Goal: Task Accomplishment & Management: Complete application form

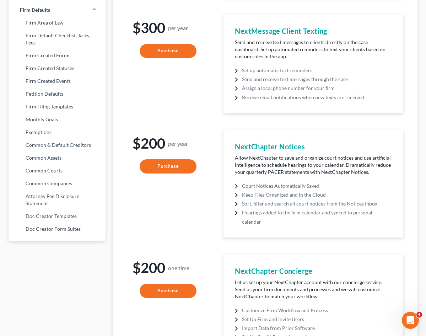
click at [155, 47] on div "$300 per year Purchase" at bounding box center [168, 64] width 83 height 99
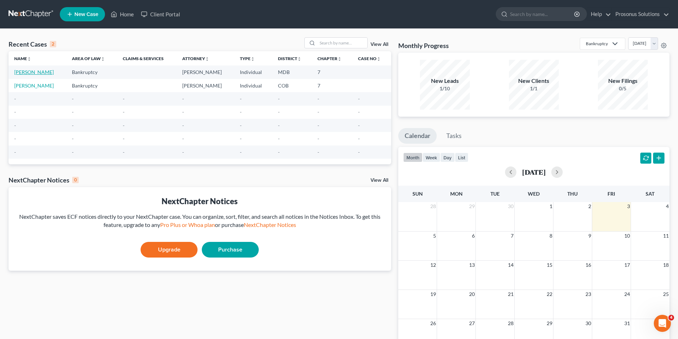
click at [27, 72] on link "[PERSON_NAME]" at bounding box center [33, 72] width 39 height 6
select select "9"
select select "0"
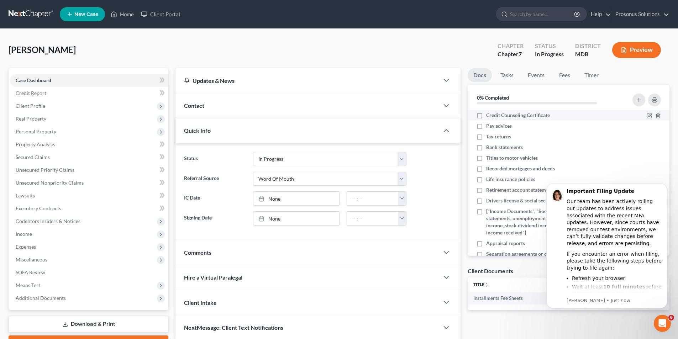
click at [486, 115] on label "Credit Counseling Certificate" at bounding box center [518, 115] width 64 height 7
click at [489, 115] on input "Credit Counseling Certificate" at bounding box center [491, 114] width 5 height 5
checkbox input "true"
click at [486, 124] on label "Pay advices" at bounding box center [499, 125] width 26 height 7
click at [489, 124] on input "Pay advices" at bounding box center [491, 124] width 5 height 5
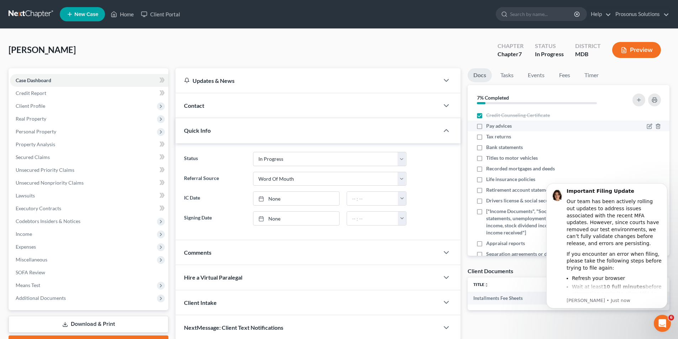
checkbox input "true"
click at [486, 137] on label "Tax returns" at bounding box center [498, 136] width 25 height 7
click at [489, 137] on input "Tax returns" at bounding box center [491, 135] width 5 height 5
checkbox input "true"
click at [486, 148] on label "Bank statements" at bounding box center [504, 147] width 37 height 7
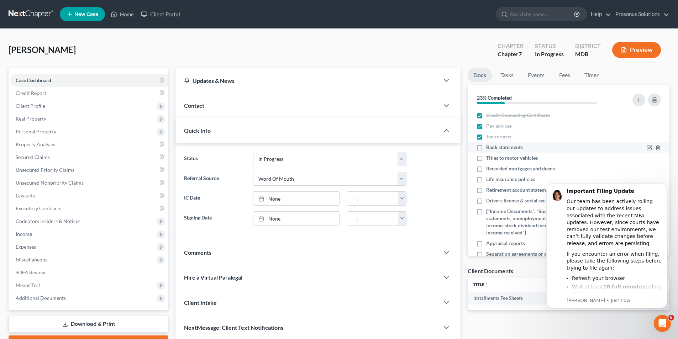
click at [489, 148] on input "Bank statements" at bounding box center [491, 146] width 5 height 5
checkbox input "true"
click at [486, 158] on label "Titles to motor vehicles" at bounding box center [512, 157] width 52 height 7
click at [489, 158] on input "Titles to motor vehicles" at bounding box center [491, 156] width 5 height 5
checkbox input "true"
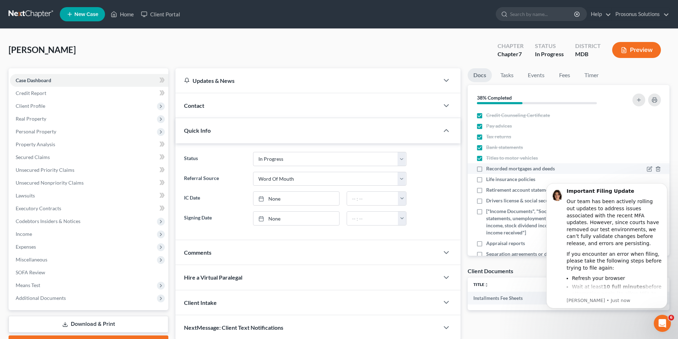
click at [486, 169] on label "Recorded mortgages and deeds" at bounding box center [520, 168] width 69 height 7
click at [489, 169] on input "Recorded mortgages and deeds" at bounding box center [491, 167] width 5 height 5
checkbox input "true"
click at [486, 180] on label "Life insurance policies" at bounding box center [510, 179] width 49 height 7
click at [489, 180] on input "Life insurance policies" at bounding box center [491, 178] width 5 height 5
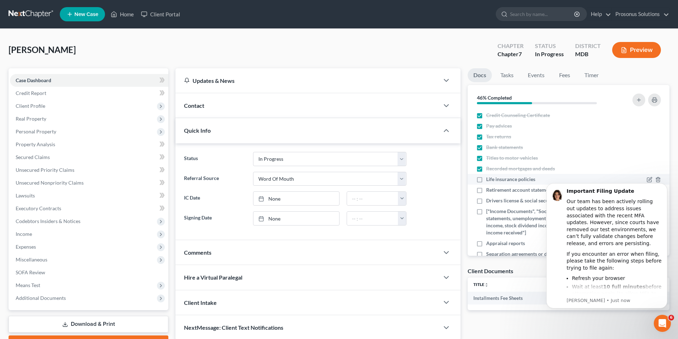
checkbox input "true"
click at [486, 191] on label "Retirement account statements" at bounding box center [520, 189] width 69 height 7
click at [489, 191] on input "Retirement account statements" at bounding box center [491, 188] width 5 height 5
checkbox input "true"
click at [486, 199] on label "Drivers license & social security card" at bounding box center [526, 200] width 81 height 7
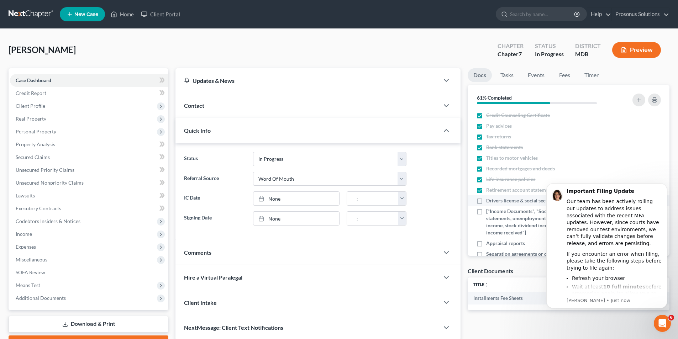
click at [489, 199] on input "Drivers license & social security card" at bounding box center [491, 199] width 5 height 5
checkbox input "true"
click at [486, 210] on label "["Income Documents", "Social security benefits statements, unemployment stateme…" at bounding box center [549, 222] width 127 height 28
click at [489, 210] on input "["Income Documents", "Social security benefits statements, unemployment stateme…" at bounding box center [491, 210] width 5 height 5
checkbox input "true"
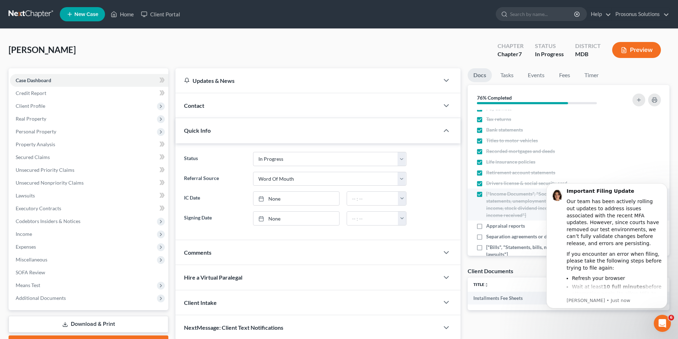
scroll to position [33, 0]
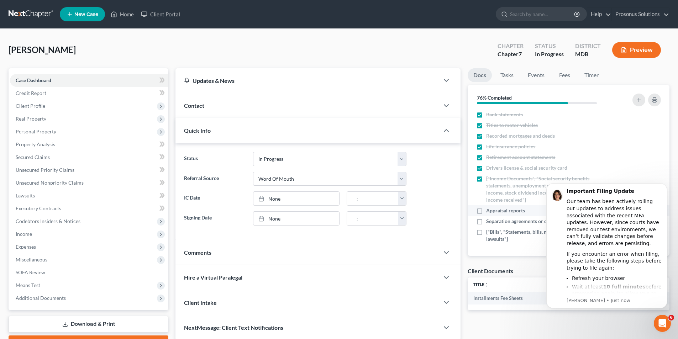
click at [486, 209] on label "Appraisal reports" at bounding box center [505, 210] width 39 height 7
click at [489, 209] on input "Appraisal reports" at bounding box center [491, 209] width 5 height 5
checkbox input "true"
click at [486, 219] on label "Separation agreements or decrees of divorces" at bounding box center [536, 221] width 101 height 7
click at [489, 219] on input "Separation agreements or decrees of divorces" at bounding box center [491, 220] width 5 height 5
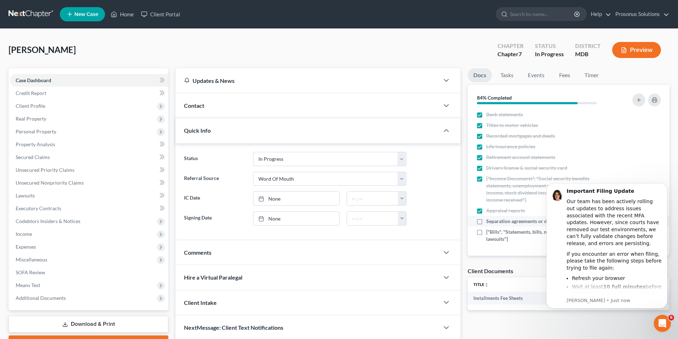
checkbox input "true"
click at [486, 233] on label "["Bills", "Statements, bills, notices, collection letters, lawsuits"]" at bounding box center [549, 235] width 127 height 14
click at [489, 233] on input "["Bills", "Statements, bills, notices, collection letters, lawsuits"]" at bounding box center [491, 230] width 5 height 5
checkbox input "true"
click at [672, 185] on body "Important Filing Update Our team has been actively rolling out updates to addre…" at bounding box center [606, 254] width 137 height 155
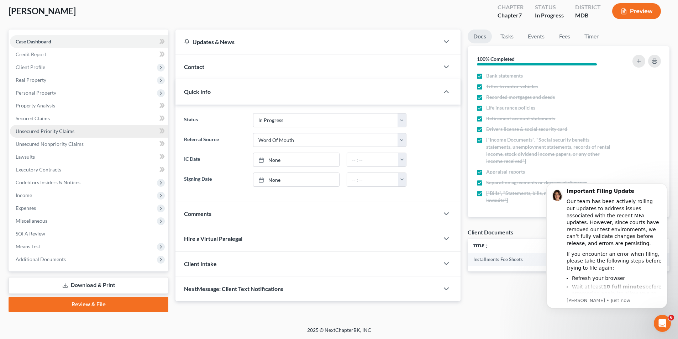
scroll to position [39, 0]
click at [138, 282] on link "Download & Print" at bounding box center [89, 285] width 160 height 17
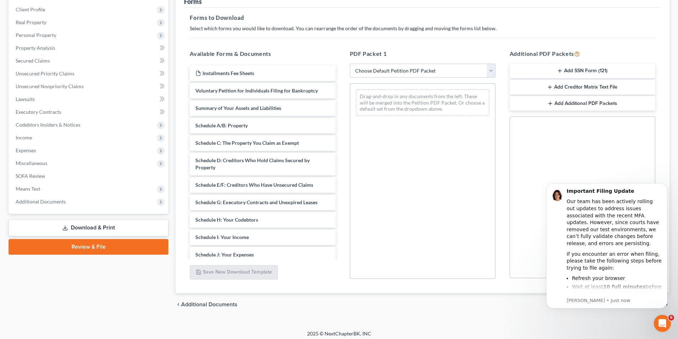
scroll to position [100, 0]
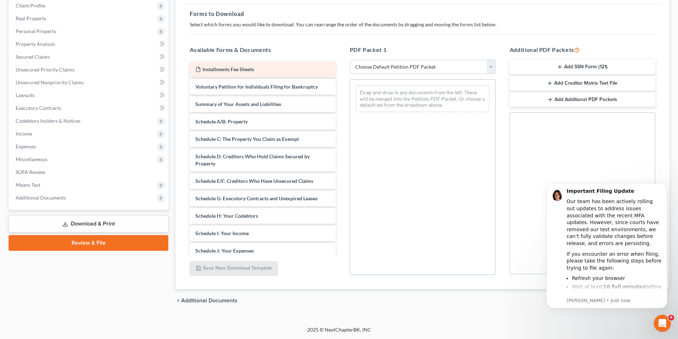
click at [295, 67] on div "Installments Fee Sheets Voluntary Petition for Individuals Filing for Bankruptc…" at bounding box center [262, 241] width 157 height 358
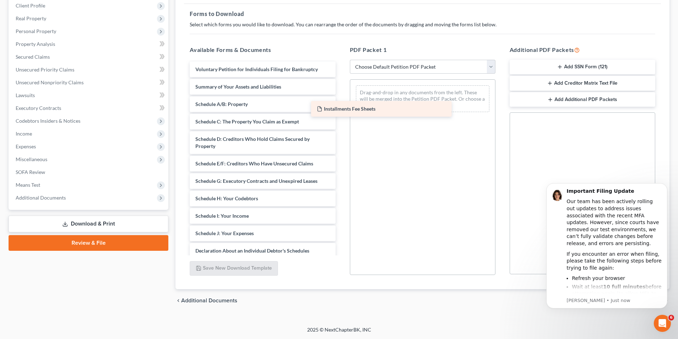
drag, startPoint x: 292, startPoint y: 71, endPoint x: 414, endPoint y: 111, distance: 127.6
click at [341, 111] on div "Installments Fee Sheets Installments Fee Sheets Voluntary Petition for Individu…" at bounding box center [262, 232] width 157 height 340
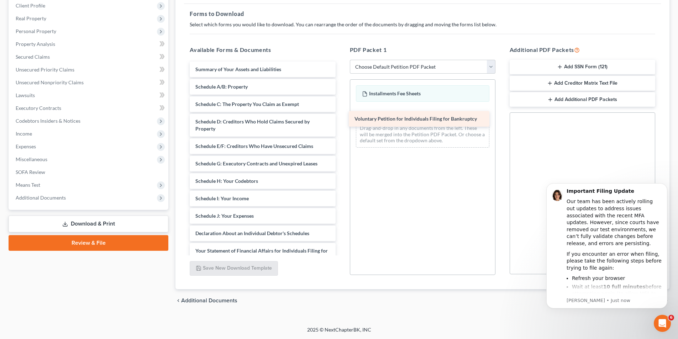
drag, startPoint x: 304, startPoint y: 68, endPoint x: 465, endPoint y: 118, distance: 167.5
click at [341, 118] on div "Voluntary Petition for Individuals Filing for Bankruptcy Voluntary Petition for…" at bounding box center [262, 223] width 157 height 323
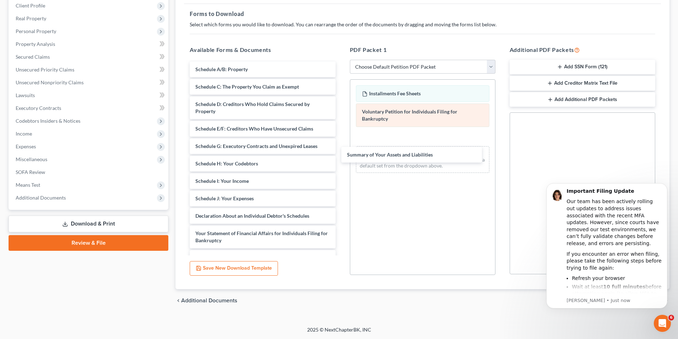
drag, startPoint x: 287, startPoint y: 69, endPoint x: 389, endPoint y: 123, distance: 115.2
click at [341, 155] on div "Summary of Your Assets and Liabilities Summary of Your Assets and Liabilities S…" at bounding box center [262, 215] width 157 height 306
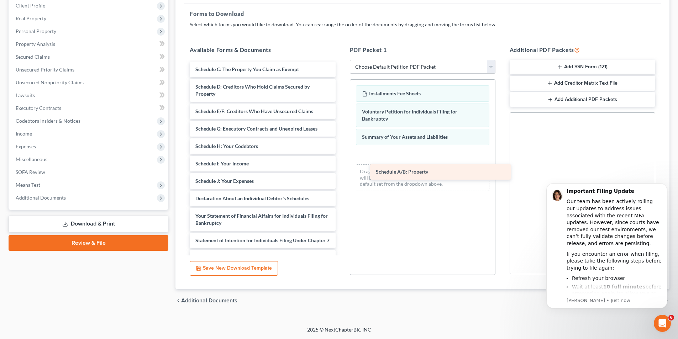
drag, startPoint x: 275, startPoint y: 71, endPoint x: 462, endPoint y: 176, distance: 214.8
click at [341, 176] on div "Schedule A/B: Property Schedule A/B: Property Schedule C: The Property You Clai…" at bounding box center [262, 206] width 157 height 288
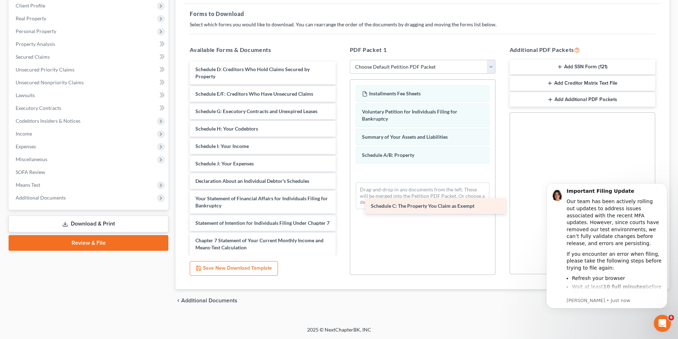
drag, startPoint x: 270, startPoint y: 65, endPoint x: 442, endPoint y: 201, distance: 218.6
click at [341, 201] on div "Schedule C: The Property You Claim as Exempt Schedule C: The Property You Claim…" at bounding box center [262, 197] width 157 height 271
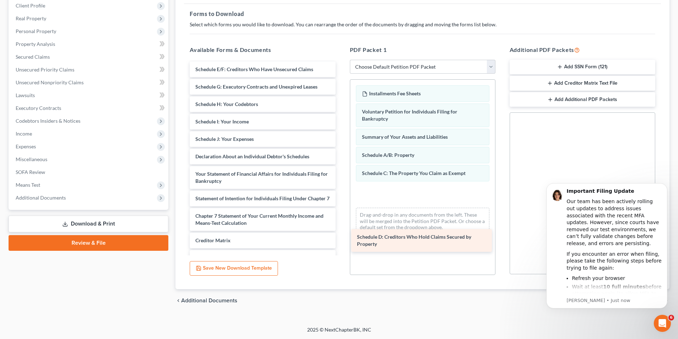
drag, startPoint x: 273, startPoint y: 69, endPoint x: 433, endPoint y: 230, distance: 226.6
click at [341, 230] on div "Schedule D: Creditors Who Hold Claims Secured by Property Schedule D: Creditors…" at bounding box center [262, 185] width 157 height 246
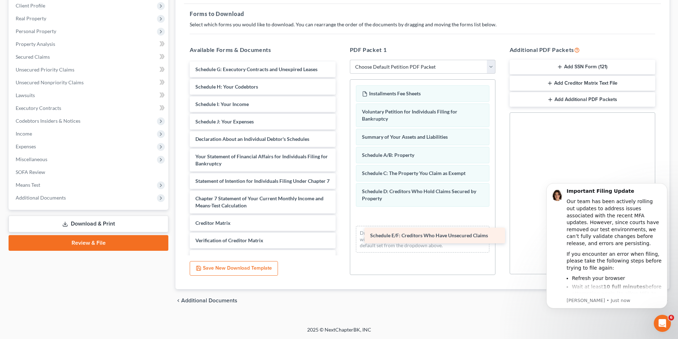
drag, startPoint x: 289, startPoint y: 83, endPoint x: 447, endPoint y: 238, distance: 221.1
click at [341, 238] on div "Schedule E/F: Creditors Who Have Unsecured Claims Schedule E/F: Creditors Who H…" at bounding box center [262, 176] width 157 height 229
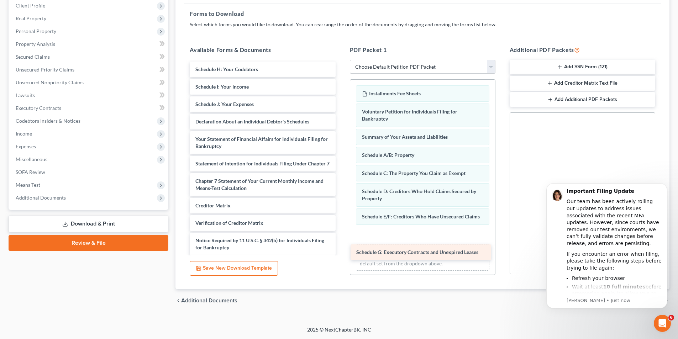
drag, startPoint x: 278, startPoint y: 71, endPoint x: 439, endPoint y: 254, distance: 243.5
click at [341, 254] on div "Schedule G: Executory Contracts and Unexpired Leases Schedule G: Executory Cont…" at bounding box center [262, 167] width 157 height 211
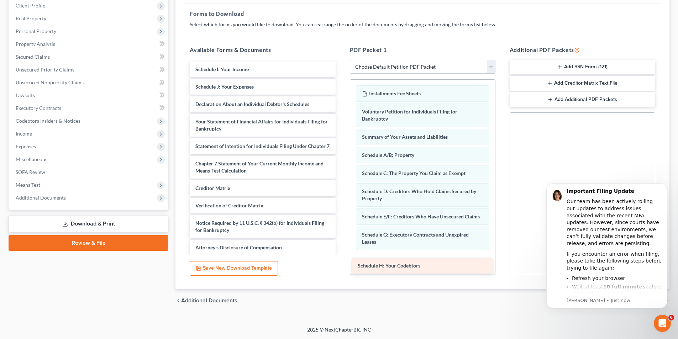
drag, startPoint x: 283, startPoint y: 68, endPoint x: 445, endPoint y: 264, distance: 254.7
click at [341, 255] on div "Schedule H: Your Codebtors Schedule H: Your Codebtors Schedule I: Your Income S…" at bounding box center [262, 159] width 157 height 194
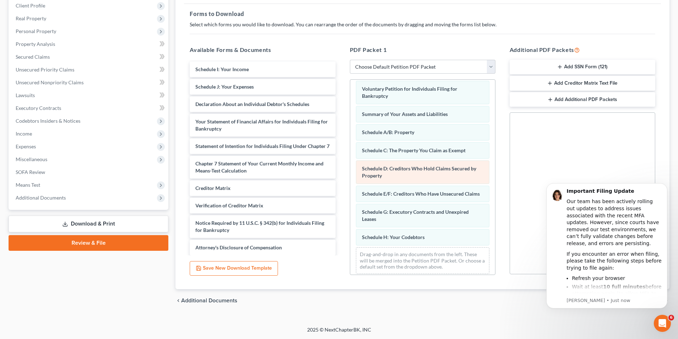
scroll to position [35, 0]
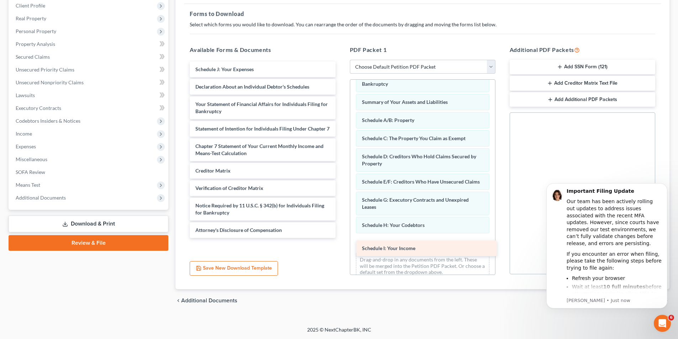
drag, startPoint x: 310, startPoint y: 93, endPoint x: 464, endPoint y: 251, distance: 220.6
click at [341, 238] on div "Schedule I: Your Income Schedule I: Your Income Schedule J: Your Expenses Decla…" at bounding box center [262, 150] width 157 height 176
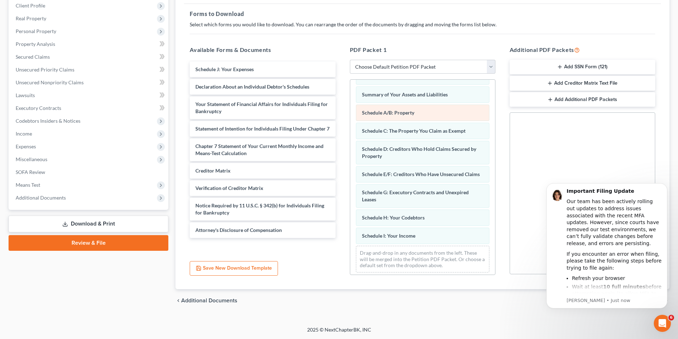
scroll to position [53, 0]
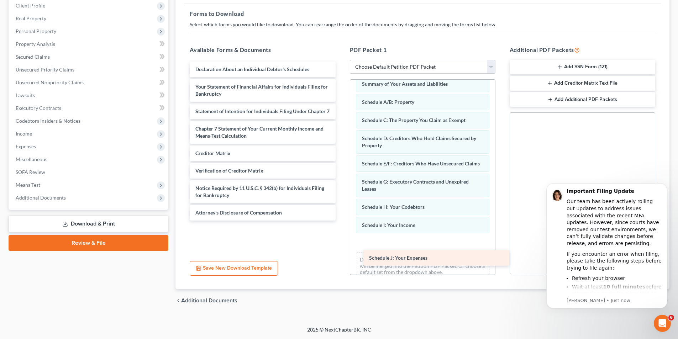
drag, startPoint x: 270, startPoint y: 73, endPoint x: 442, endPoint y: 260, distance: 254.5
click at [341, 221] on div "Schedule J: Your Expenses Schedule J: Your Expenses Declaration About an Indivi…" at bounding box center [262, 141] width 157 height 159
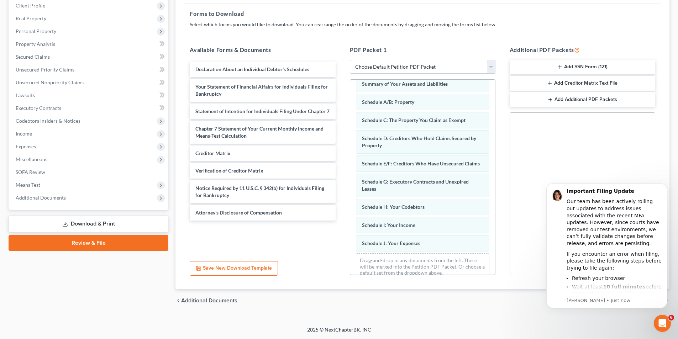
scroll to position [71, 0]
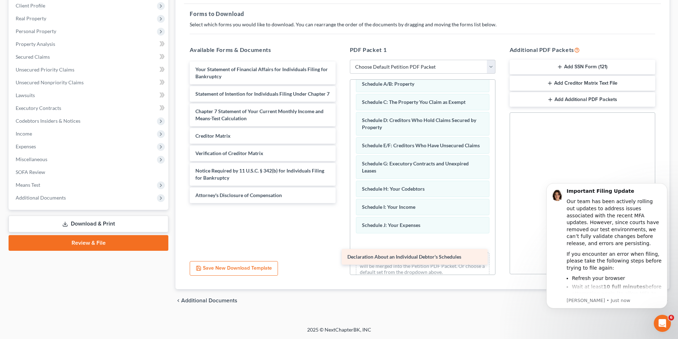
drag, startPoint x: 294, startPoint y: 69, endPoint x: 446, endPoint y: 256, distance: 241.3
click at [341, 203] on div "Declaration About an Individual Debtor's Schedules Declaration About an Individ…" at bounding box center [262, 133] width 157 height 142
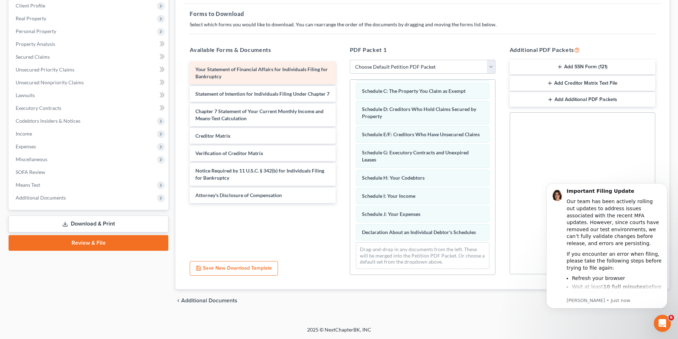
scroll to position [89, 0]
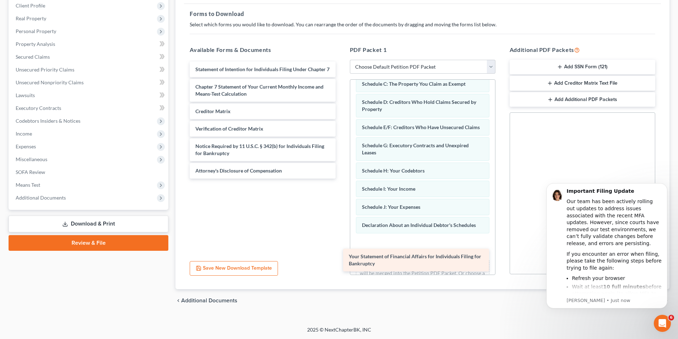
drag, startPoint x: 319, startPoint y: 67, endPoint x: 475, endPoint y: 252, distance: 242.6
click at [341, 179] on div "Your Statement of Financial Affairs for Individuals Filing for Bankruptcy Your …" at bounding box center [262, 120] width 157 height 117
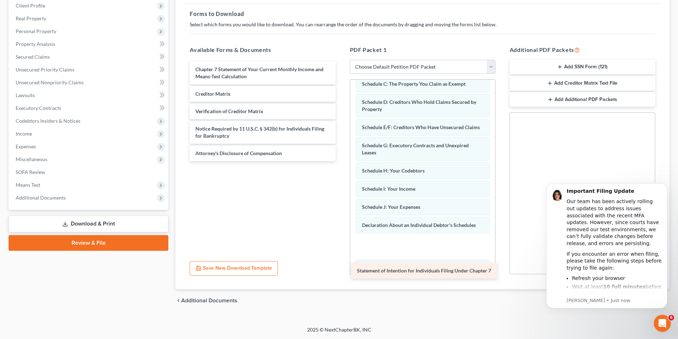
drag, startPoint x: 297, startPoint y: 70, endPoint x: 460, endPoint y: 270, distance: 258.4
click at [341, 161] on div "Statement of Intention for Individuals Filing Under Chapter 7 Statement of Inte…" at bounding box center [262, 112] width 157 height 100
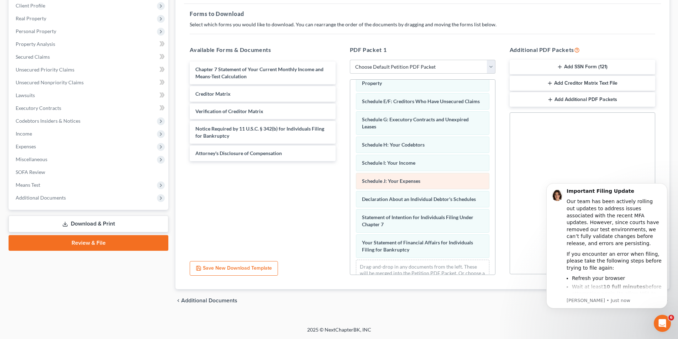
scroll to position [140, 0]
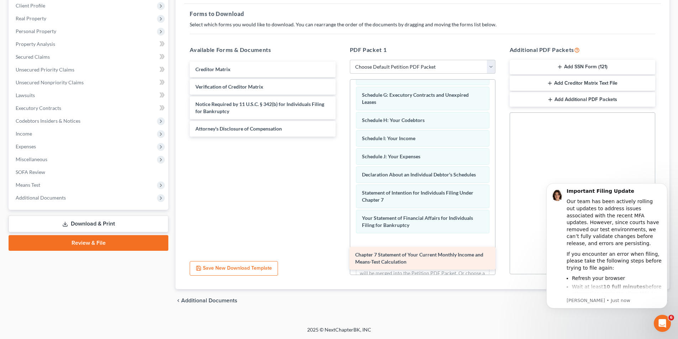
drag, startPoint x: 282, startPoint y: 69, endPoint x: 443, endPoint y: 254, distance: 244.8
click at [341, 137] on div "Chapter 7 Statement of Your Current Monthly Income and Means-Test Calculation C…" at bounding box center [262, 99] width 157 height 75
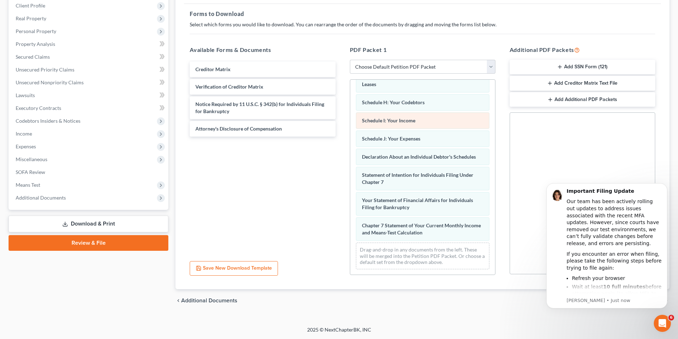
scroll to position [165, 0]
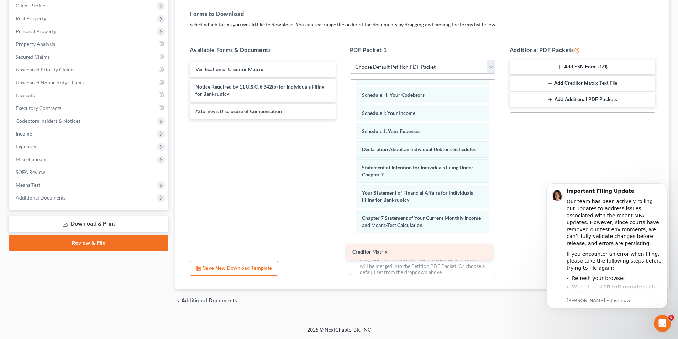
drag, startPoint x: 277, startPoint y: 68, endPoint x: 434, endPoint y: 250, distance: 240.4
click at [341, 119] on div "Creditor Matrix Creditor Matrix Verification of Creditor Matrix Notice Required…" at bounding box center [262, 91] width 157 height 58
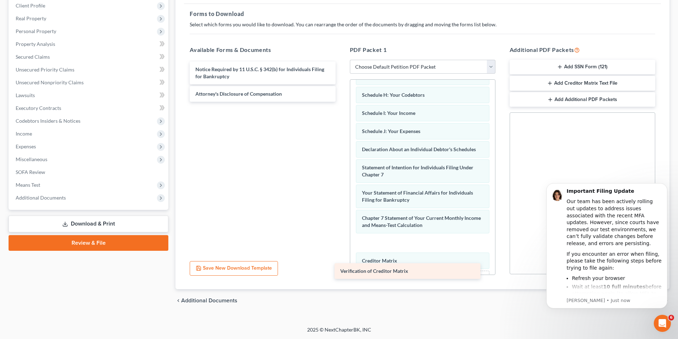
drag, startPoint x: 339, startPoint y: 95, endPoint x: 451, endPoint y: 270, distance: 208.3
click at [341, 102] on div "Verification of Creditor Matrix Verification of Creditor Matrix Notice Required…" at bounding box center [262, 82] width 157 height 40
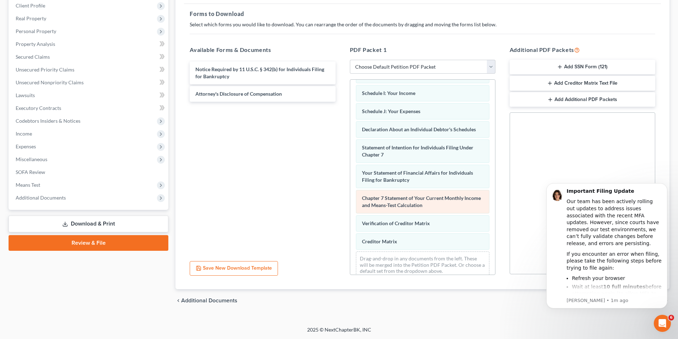
scroll to position [201, 0]
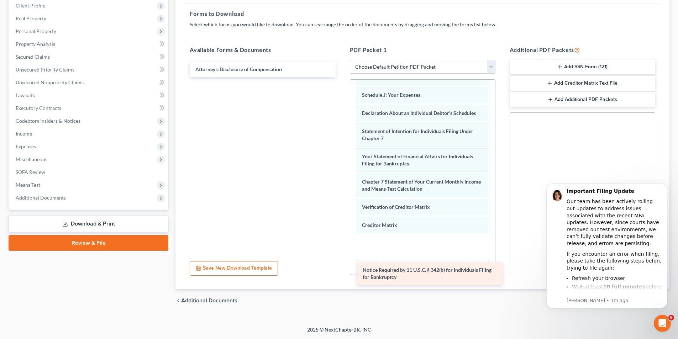
drag, startPoint x: 273, startPoint y: 69, endPoint x: 440, endPoint y: 270, distance: 260.9
click at [341, 77] on div "Notice Required by 11 U.S.C. § 342(b) for Individuals Filing for Bankruptcy Not…" at bounding box center [262, 70] width 157 height 16
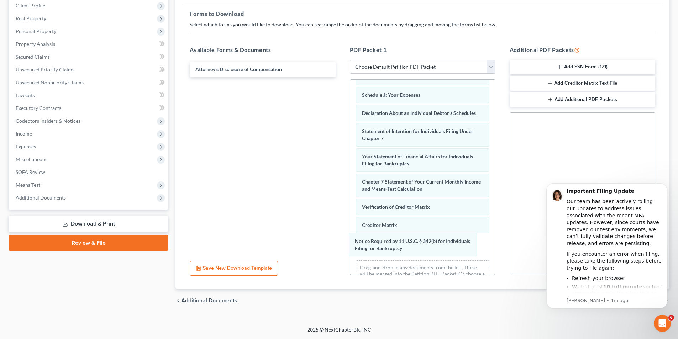
click at [428, 255] on div "Notice Required by 11 U.S.C. § 342(b) for Individuals Filing for Bankruptcy Ins…" at bounding box center [422, 85] width 145 height 414
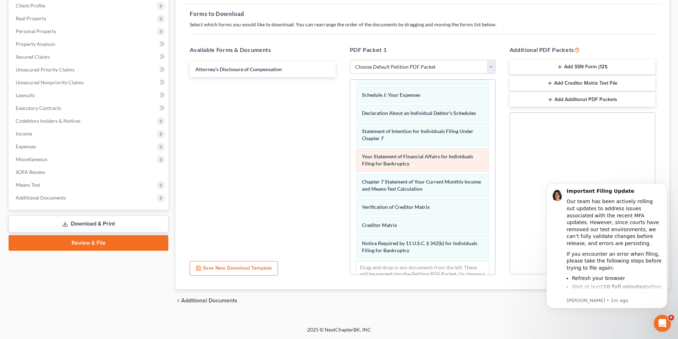
scroll to position [227, 0]
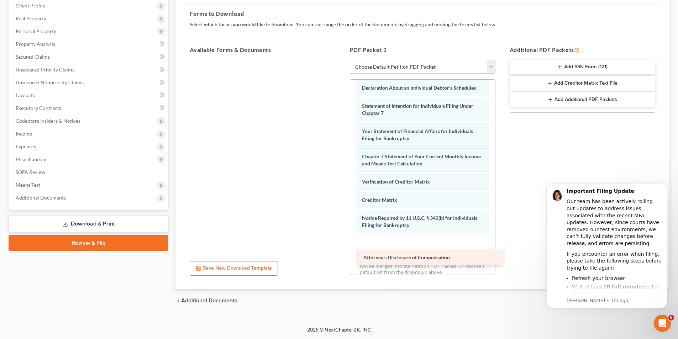
drag, startPoint x: 273, startPoint y: 68, endPoint x: 439, endPoint y: 256, distance: 250.5
click at [341, 60] on div "Attorney's Disclosure of Compensation Attorney's Disclosure of Compensation" at bounding box center [262, 60] width 157 height 0
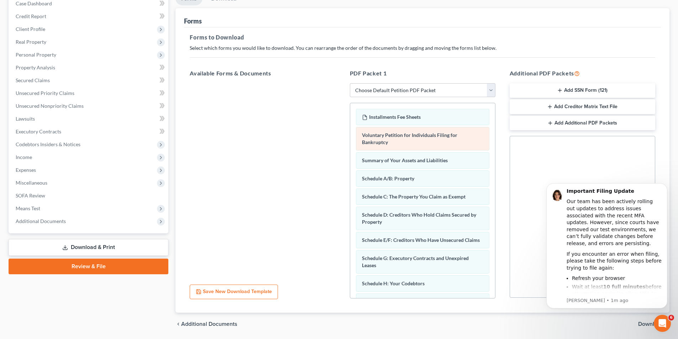
scroll to position [65, 0]
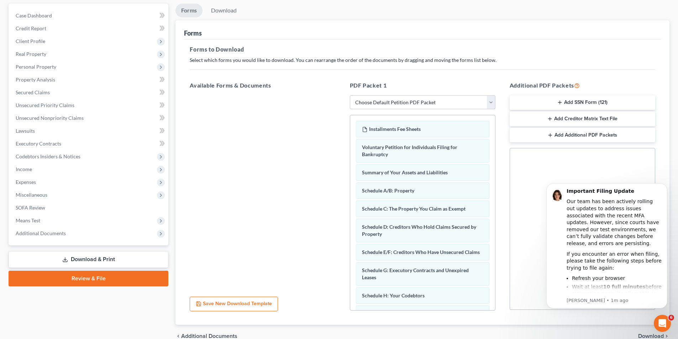
click at [409, 98] on select "Choose Default Petition PDF Packet Complete Bankruptcy Petition (all forms and …" at bounding box center [422, 102] width 145 height 14
click at [412, 102] on select "Choose Default Petition PDF Packet Complete Bankruptcy Petition (all forms and …" at bounding box center [422, 102] width 145 height 14
click at [413, 104] on select "Choose Default Petition PDF Packet Complete Bankruptcy Petition (all forms and …" at bounding box center [422, 102] width 145 height 14
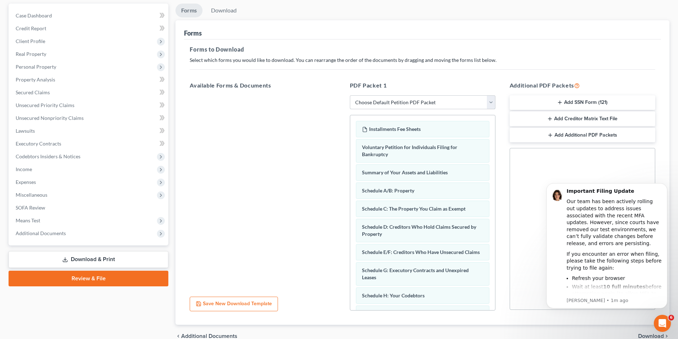
select select "0"
click at [350, 95] on select "Choose Default Petition PDF Packet Complete Bankruptcy Petition (all forms and …" at bounding box center [422, 102] width 145 height 14
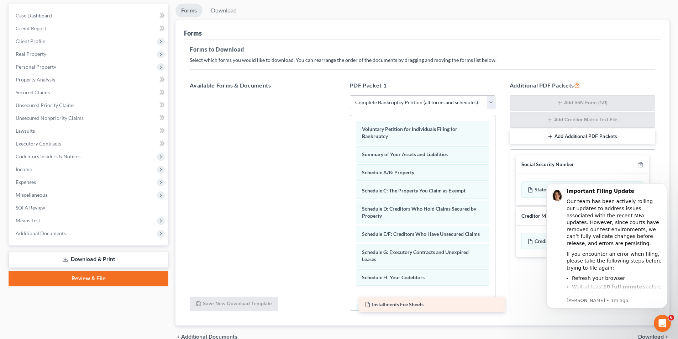
drag, startPoint x: 274, startPoint y: 107, endPoint x: 444, endPoint y: 306, distance: 261.7
click at [341, 95] on div "Installments Fee Sheets Installments Fee Sheets" at bounding box center [262, 95] width 157 height 0
click at [444, 302] on div "Installments Fee Sheets" at bounding box center [422, 295] width 133 height 16
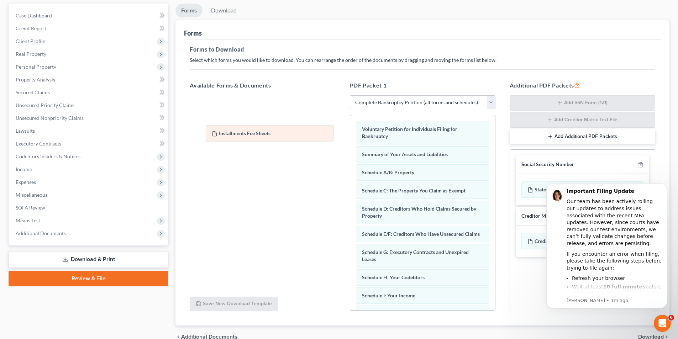
drag, startPoint x: 444, startPoint y: 302, endPoint x: 294, endPoint y: 132, distance: 226.3
click at [350, 132] on div "Installments Fee Sheets Voluntary Petition for Individuals Filing for Bankruptc…" at bounding box center [422, 322] width 145 height 414
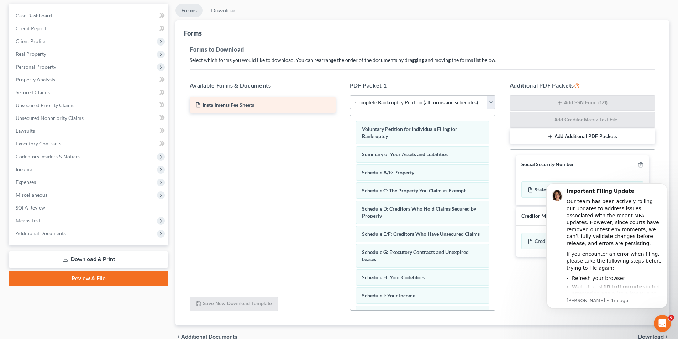
click at [281, 102] on div "Installments Fee Sheets" at bounding box center [262, 105] width 157 height 16
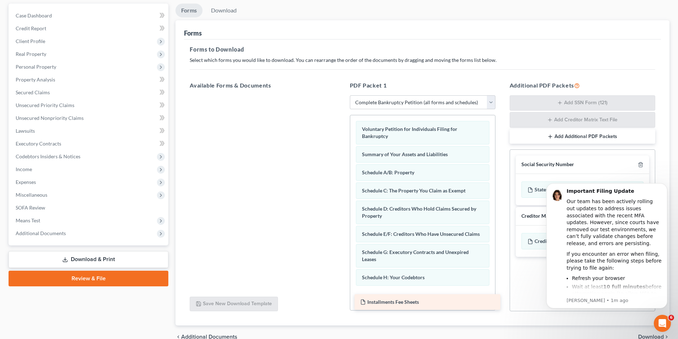
drag, startPoint x: 281, startPoint y: 103, endPoint x: 446, endPoint y: 300, distance: 256.8
click at [341, 95] on div "Installments Fee Sheets Installments Fee Sheets" at bounding box center [262, 95] width 157 height 0
click at [670, 182] on body "Important Filing Update Our team has been actively rolling out updates to addre…" at bounding box center [606, 254] width 137 height 155
click at [663, 187] on icon "Dismiss notification" at bounding box center [665, 185] width 4 height 4
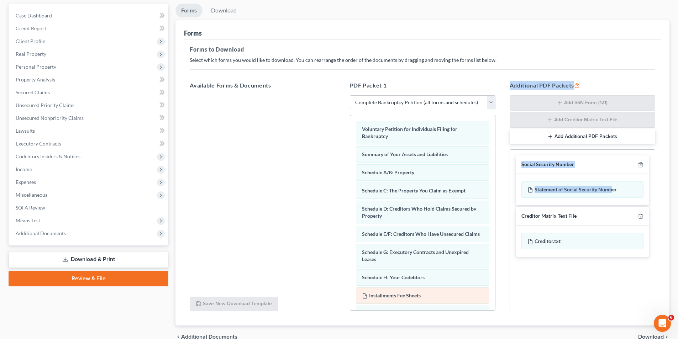
drag, startPoint x: 611, startPoint y: 188, endPoint x: 448, endPoint y: 301, distance: 198.1
click at [448, 301] on div "Available Forms & Documents Save New Download Template PDF Packet 1 Choose Defa…" at bounding box center [421, 196] width 479 height 242
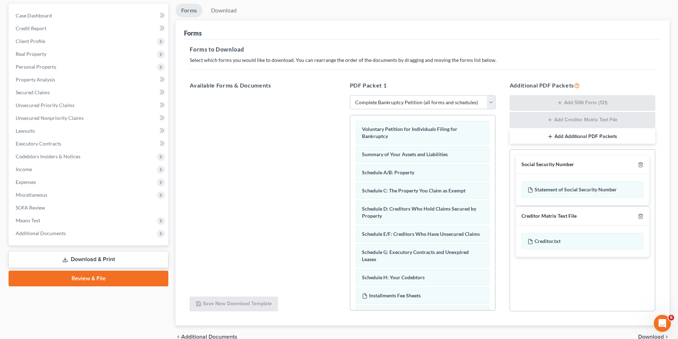
click at [615, 288] on div "Social Security Number Statement of Social Security Number Creditor Matrix Text…" at bounding box center [581, 230] width 145 height 162
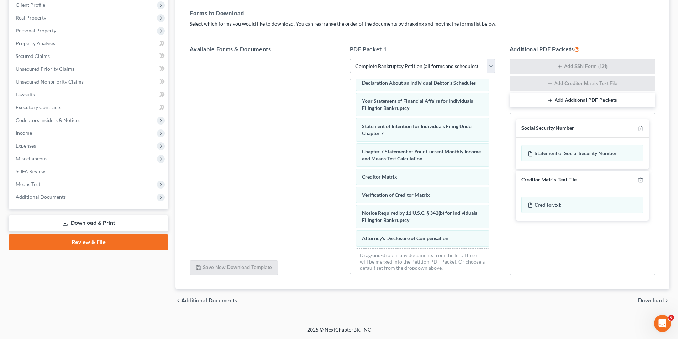
scroll to position [245, 0]
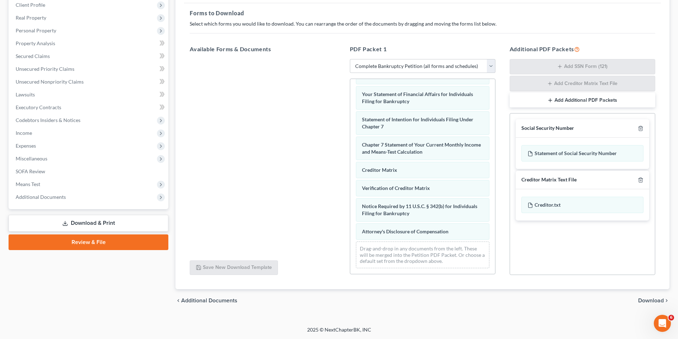
click at [126, 223] on link "Download & Print" at bounding box center [89, 223] width 160 height 17
click at [127, 223] on link "Download & Print" at bounding box center [89, 223] width 160 height 17
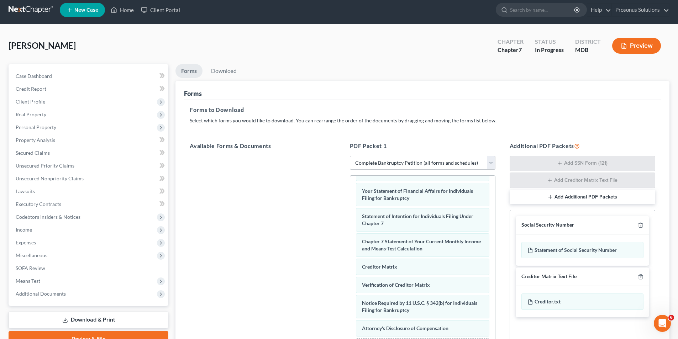
scroll to position [0, 0]
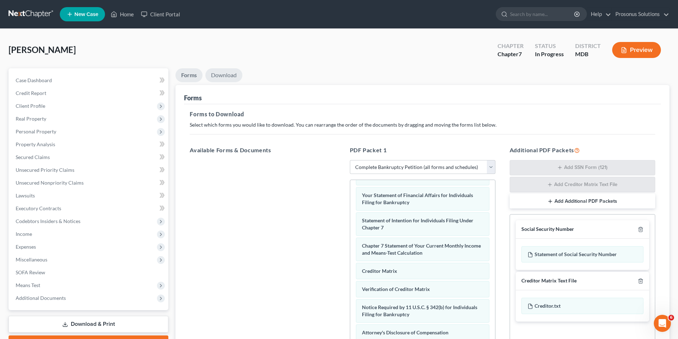
click at [222, 75] on link "Download" at bounding box center [223, 75] width 37 height 14
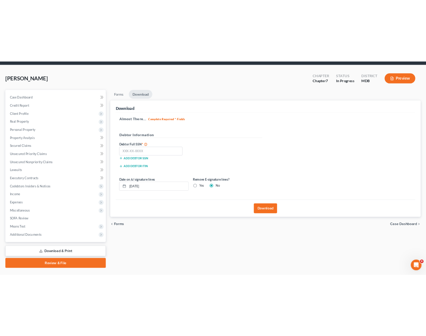
scroll to position [36, 0]
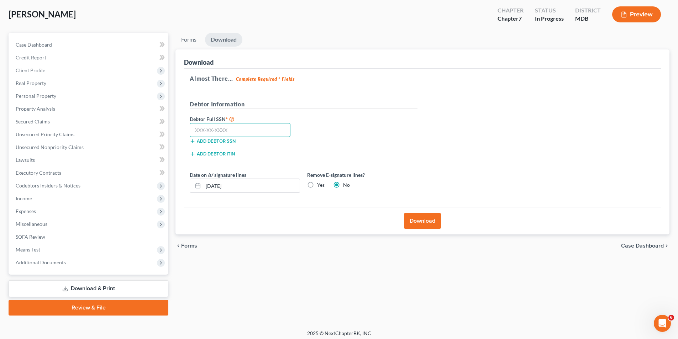
click at [264, 133] on input "text" at bounding box center [240, 130] width 101 height 14
type input "577-92-4730"
click at [387, 143] on div "Debtor Full SSN * 577-92-4730 Add debtor SSN" at bounding box center [303, 133] width 235 height 36
click at [427, 221] on button "Download" at bounding box center [422, 221] width 37 height 16
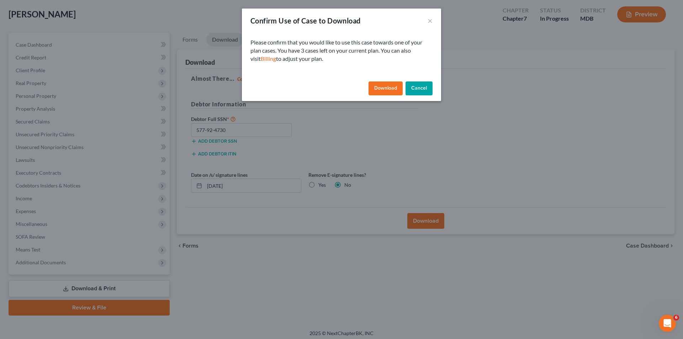
click at [387, 89] on button "Download" at bounding box center [386, 88] width 34 height 14
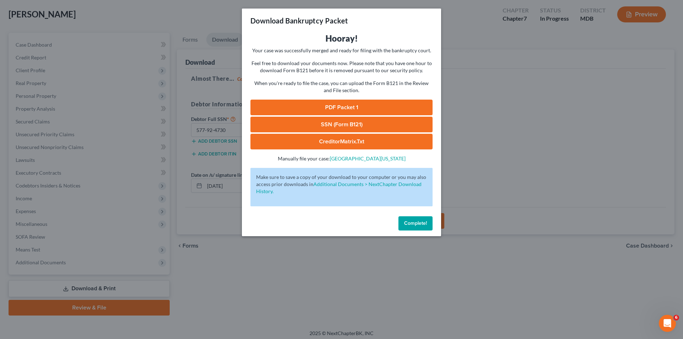
click at [364, 107] on link "PDF Packet 1" at bounding box center [341, 108] width 182 height 16
click at [308, 123] on link "SSN (Form B121)" at bounding box center [341, 125] width 182 height 16
click at [324, 142] on link "CreditorMatrix.txt" at bounding box center [341, 142] width 182 height 16
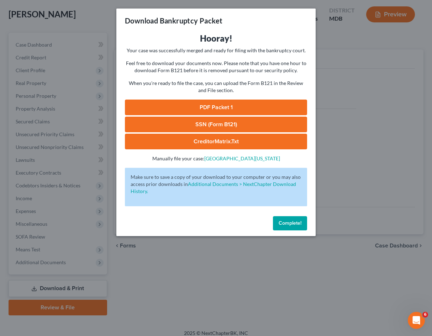
click at [168, 44] on h3 "Hooray!" at bounding box center [216, 38] width 182 height 11
click at [239, 253] on div "Download Bankruptcy Packet Hooray! Your case was successfully merged and ready …" at bounding box center [216, 168] width 432 height 336
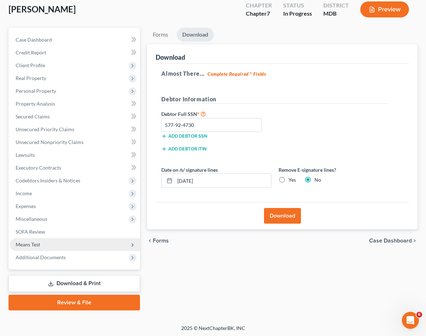
scroll to position [42, 0]
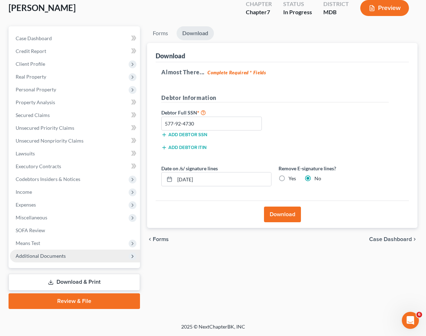
click at [41, 255] on span "Additional Documents" at bounding box center [41, 256] width 50 height 6
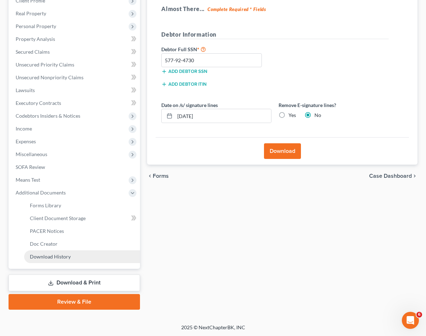
scroll to position [106, 0]
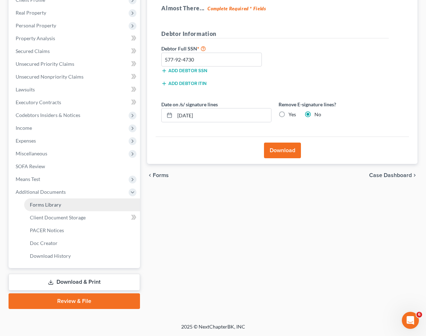
click at [59, 203] on span "Forms Library" at bounding box center [45, 205] width 31 height 6
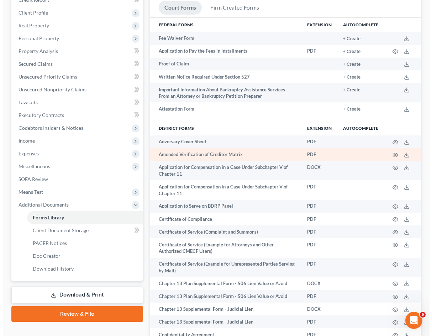
scroll to position [92, 0]
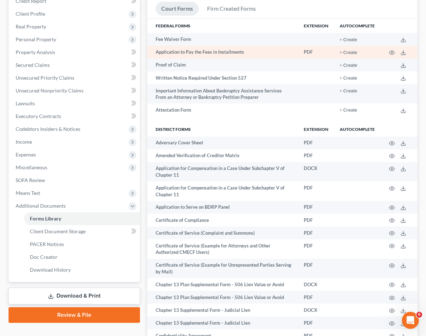
click at [188, 53] on td "Application to Pay the Fees in Installments" at bounding box center [222, 52] width 151 height 13
click at [351, 53] on button "+ Create" at bounding box center [348, 53] width 17 height 5
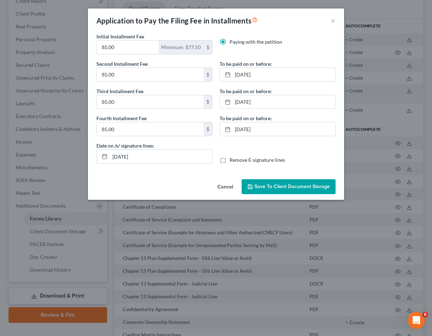
click at [273, 187] on span "Save to Client Document Storage" at bounding box center [291, 187] width 75 height 6
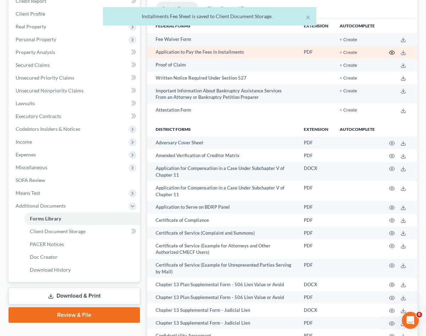
click at [391, 52] on icon "button" at bounding box center [392, 53] width 6 height 6
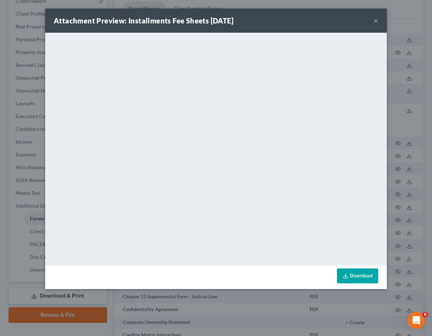
click at [361, 270] on link "Download" at bounding box center [357, 276] width 41 height 15
